Goal: Find specific page/section: Find specific page/section

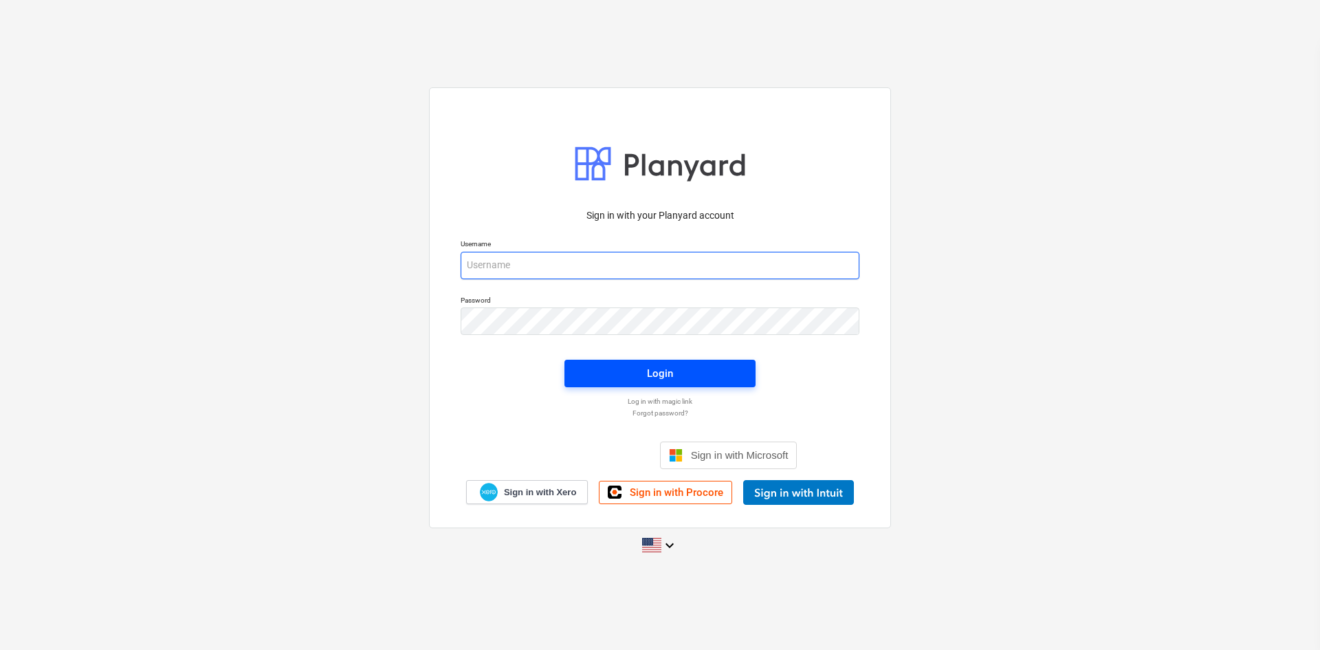
type input "[PERSON_NAME][EMAIL_ADDRESS][PERSON_NAME][DOMAIN_NAME]"
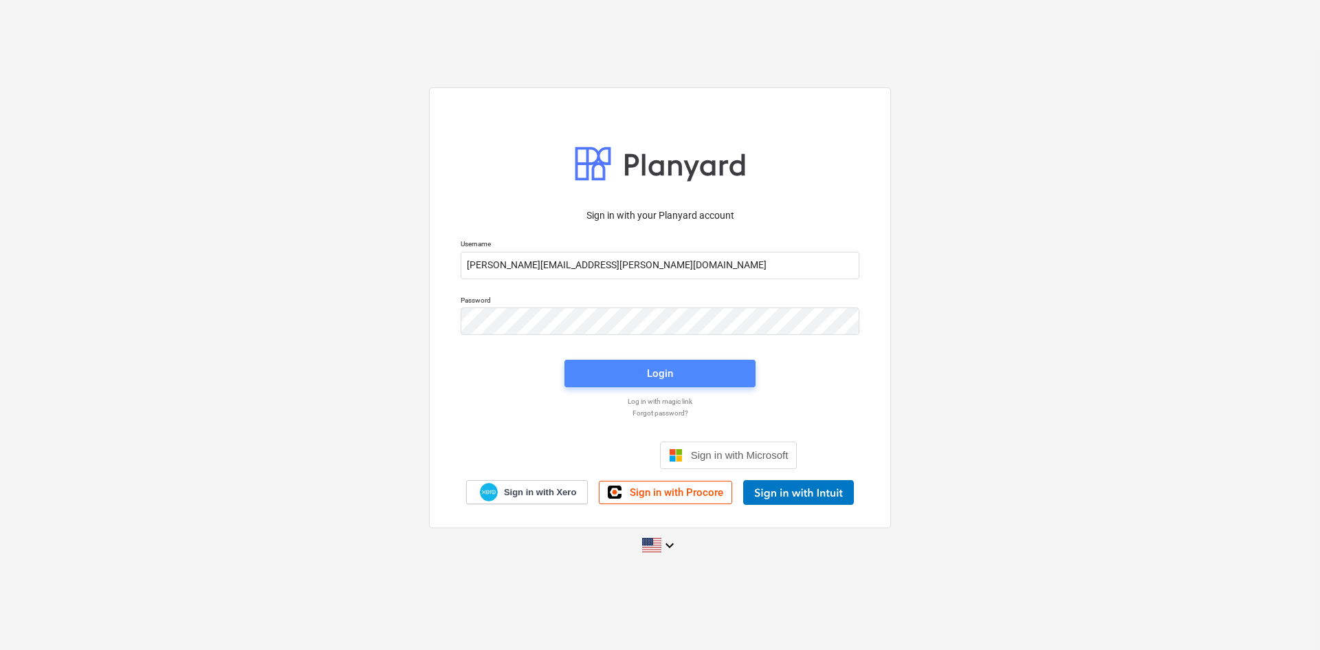
click at [633, 373] on span "Login" at bounding box center [660, 373] width 158 height 18
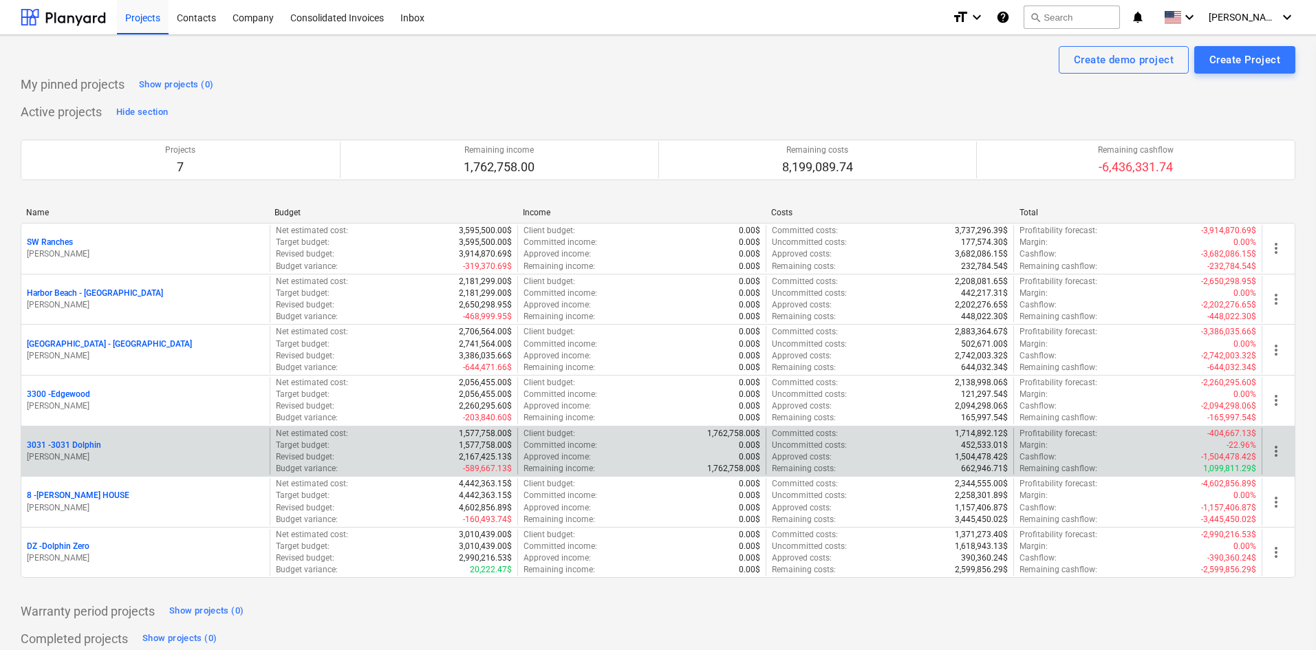
click at [89, 456] on p "[PERSON_NAME]" at bounding box center [145, 457] width 237 height 12
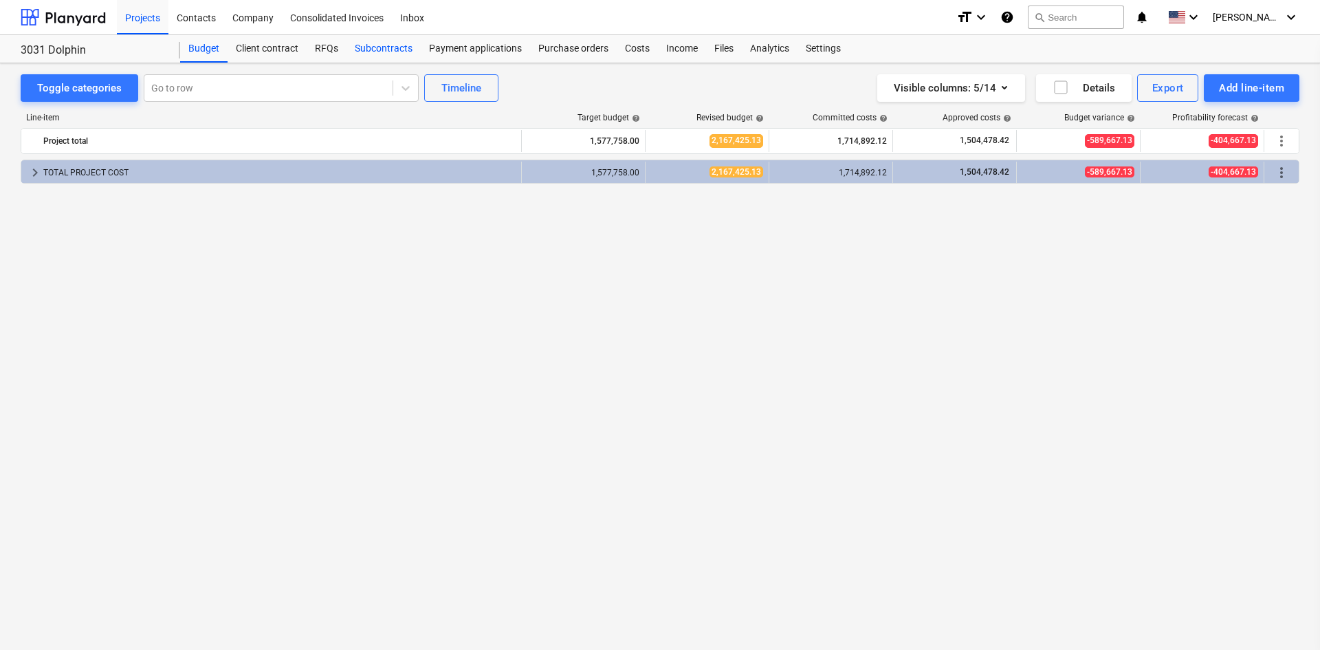
click at [388, 49] on div "Subcontracts" at bounding box center [384, 49] width 74 height 28
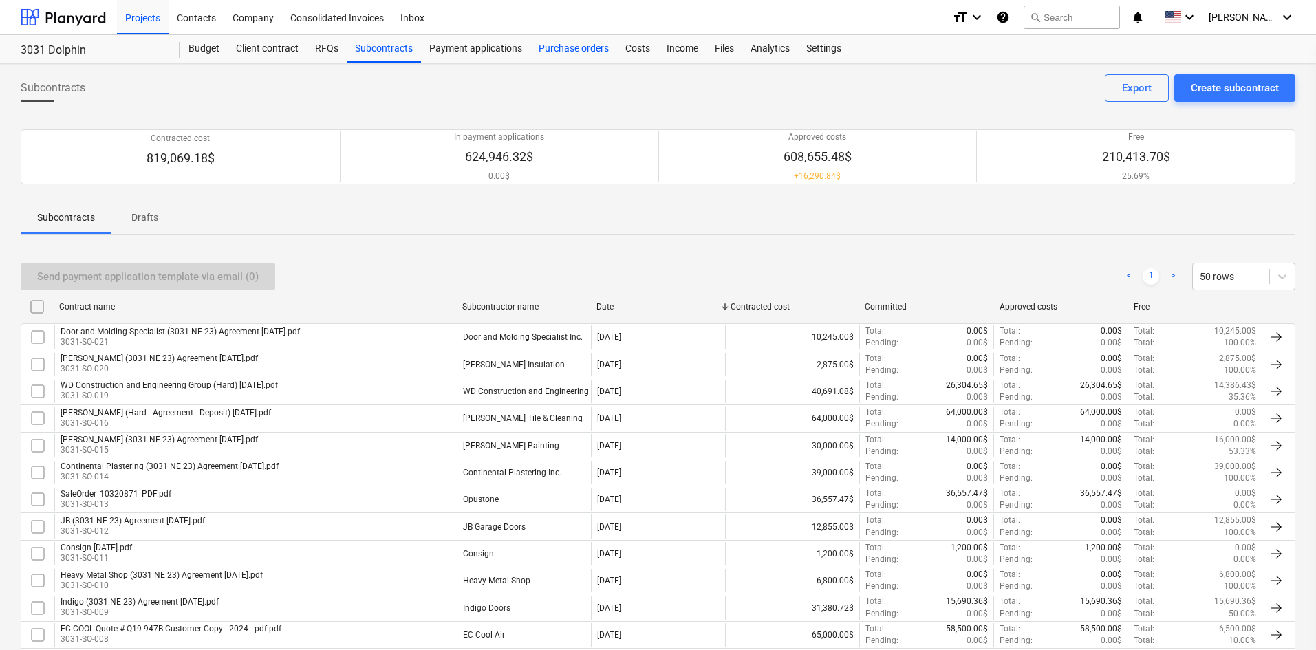
click at [569, 41] on div "Purchase orders" at bounding box center [573, 49] width 87 height 28
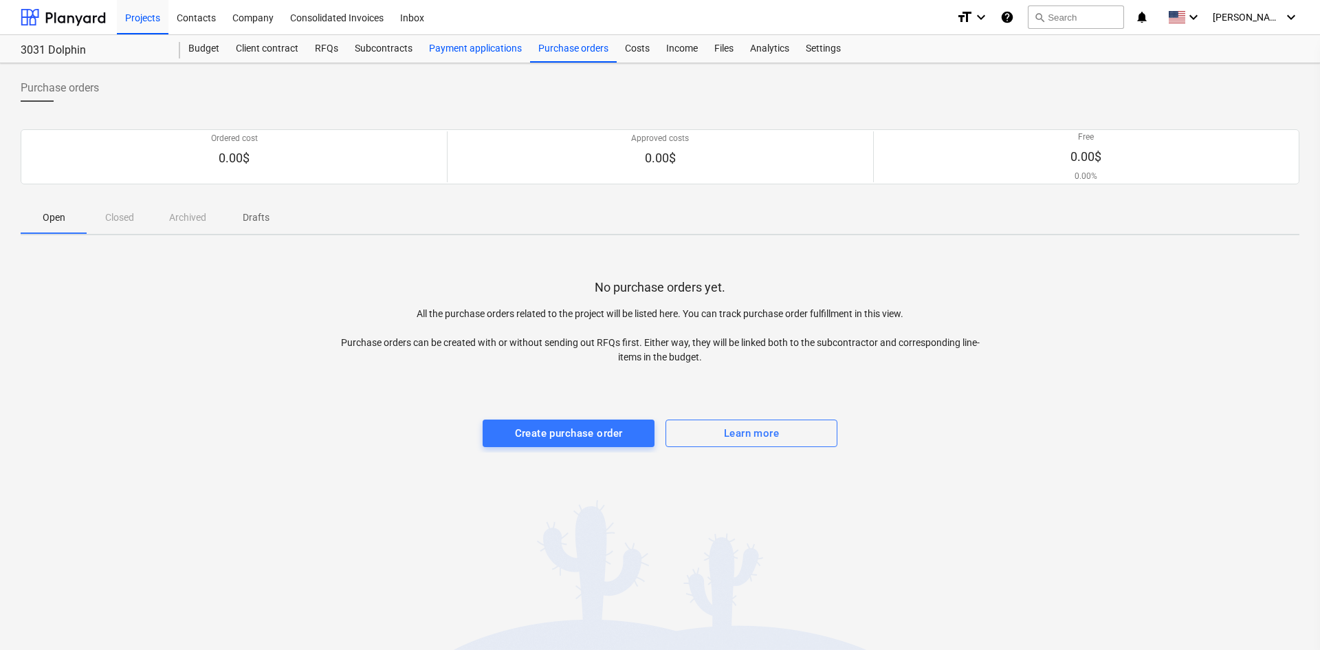
click at [489, 52] on div "Payment applications" at bounding box center [475, 49] width 109 height 28
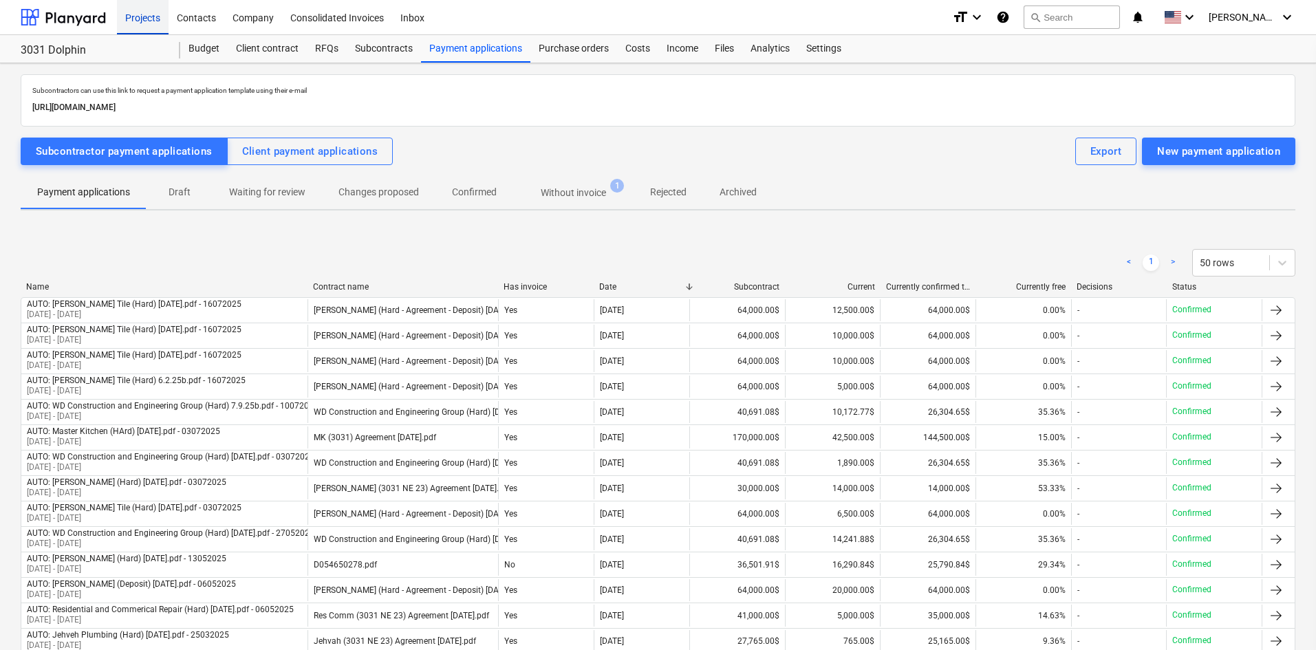
click at [146, 21] on div "Projects" at bounding box center [143, 16] width 52 height 35
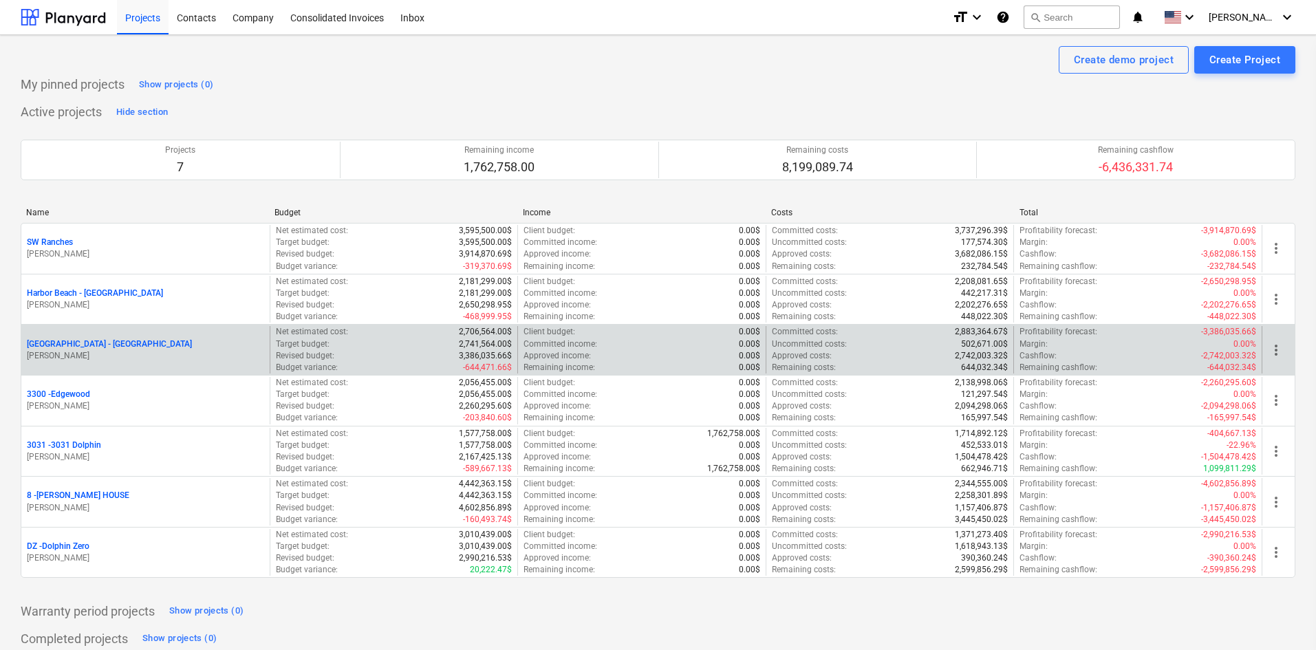
click at [185, 347] on div "[GEOGRAPHIC_DATA] - [GEOGRAPHIC_DATA]" at bounding box center [145, 344] width 237 height 12
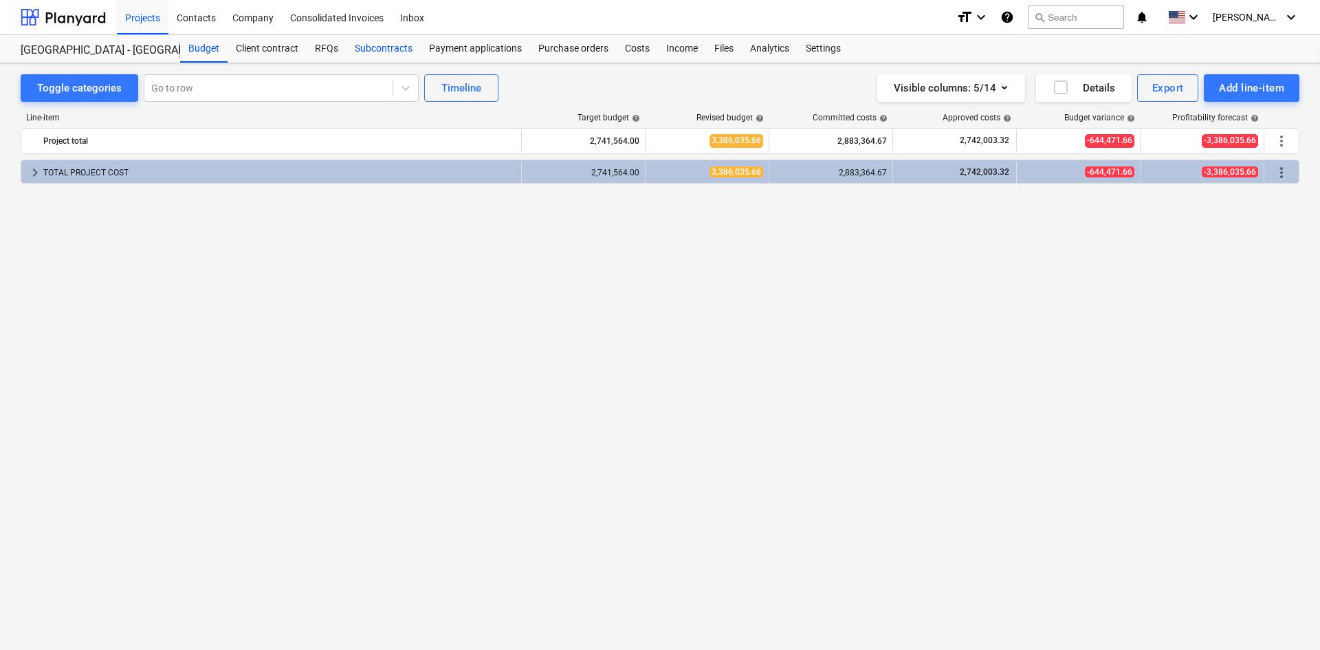
click at [386, 43] on div "Subcontracts" at bounding box center [384, 49] width 74 height 28
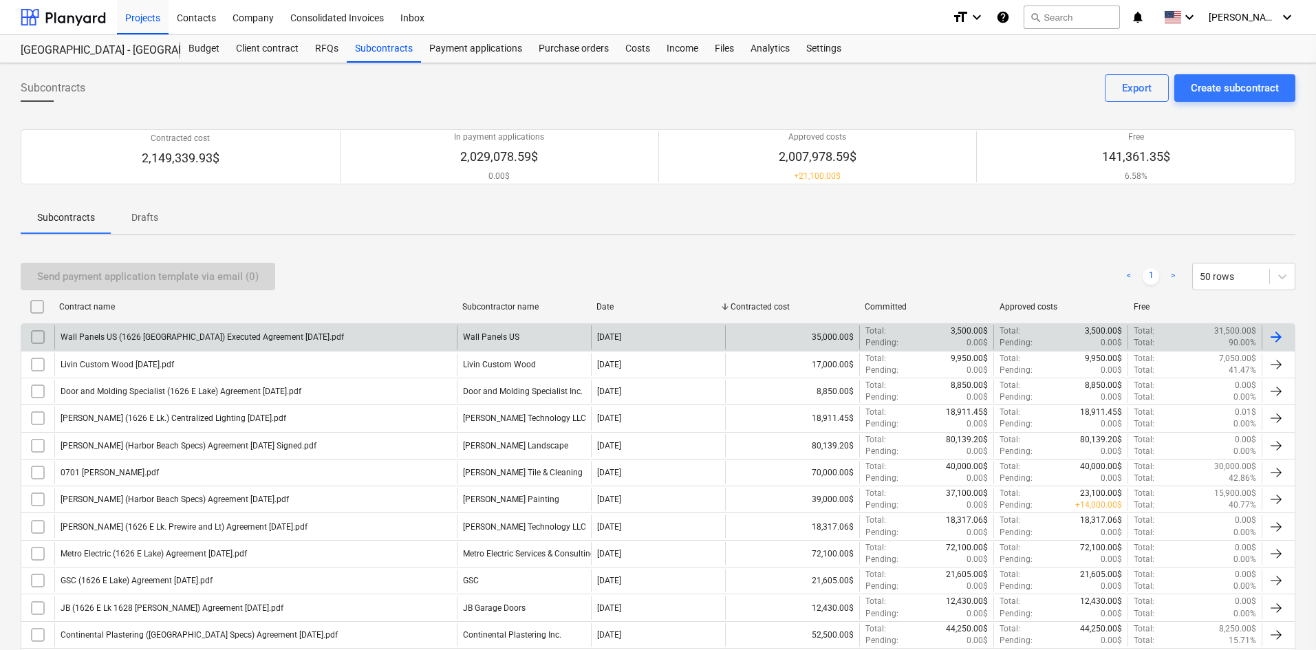
click at [357, 345] on div "Wall Panels US (1626 [GEOGRAPHIC_DATA]) Executed Agreement [DATE].pdf" at bounding box center [255, 336] width 402 height 23
